Goal: Obtain resource: Obtain resource

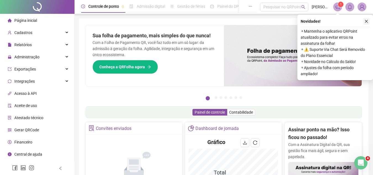
click at [367, 22] on icon "close" at bounding box center [366, 21] width 4 height 4
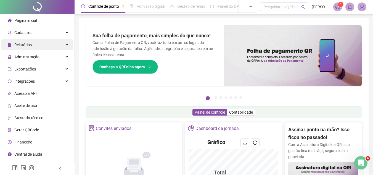
click at [66, 45] on icon at bounding box center [67, 45] width 3 height 0
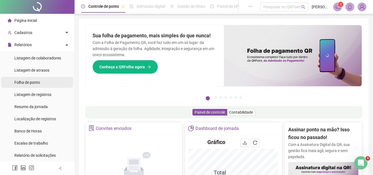
click at [39, 82] on span "Folha de ponto" at bounding box center [27, 82] width 26 height 4
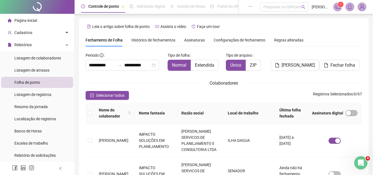
scroll to position [26, 0]
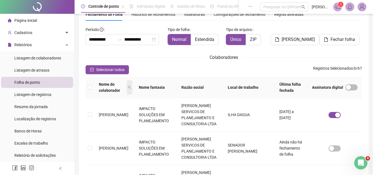
click at [130, 86] on icon "search" at bounding box center [129, 87] width 3 height 3
type input "********"
click at [100, 109] on span "Buscar" at bounding box center [97, 110] width 12 height 6
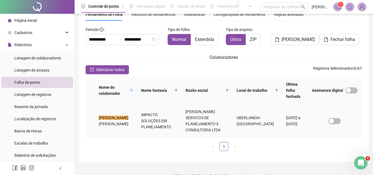
click at [107, 121] on span "ONIO MOREIRA DE SOUZA" at bounding box center [114, 123] width 30 height 4
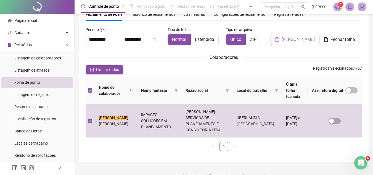
click at [294, 41] on span "Gerar espelho" at bounding box center [298, 39] width 33 height 7
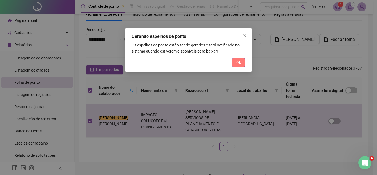
click at [237, 61] on span "Ok" at bounding box center [238, 62] width 5 height 6
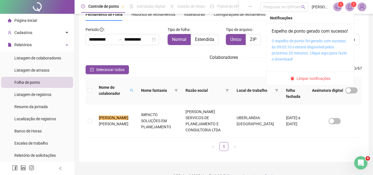
click at [317, 54] on link "O espelho de ponto foi gerado com sucesso às 09:03:10 e estará disponível pelos…" at bounding box center [309, 50] width 75 height 23
click at [296, 52] on link "O espelho de ponto foi gerado com sucesso às 09:03:10 e estará disponível pelos…" at bounding box center [309, 50] width 75 height 23
